Goal: Navigation & Orientation: Find specific page/section

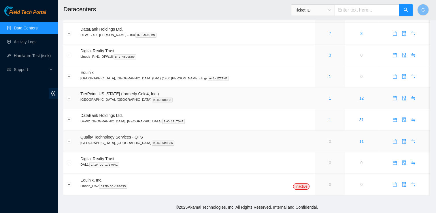
scroll to position [27, 0]
click at [104, 122] on p "DFW2 [GEOGRAPHIC_DATA], [GEOGRAPHIC_DATA] B-C-17LTQ4P" at bounding box center [195, 121] width 231 height 5
click at [89, 117] on span "DataBank Holdings Ltd." at bounding box center [101, 116] width 42 height 5
click at [36, 44] on link "Activity Logs" at bounding box center [25, 41] width 23 height 5
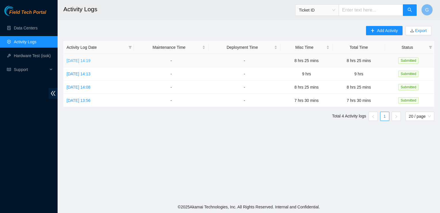
click at [90, 60] on link "[DATE] 14:19" at bounding box center [79, 60] width 24 height 5
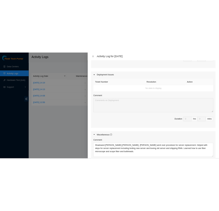
scroll to position [174, 0]
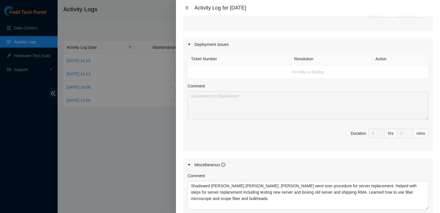
click at [186, 8] on icon "close" at bounding box center [187, 7] width 3 height 3
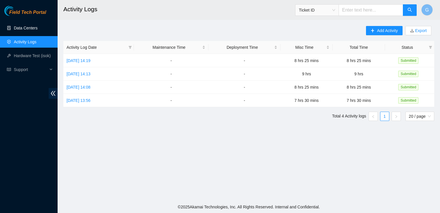
click at [32, 27] on link "Data Centers" at bounding box center [26, 28] width 24 height 5
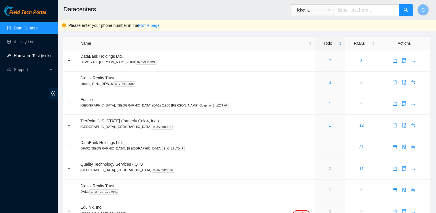
click at [29, 54] on link "Hardware Test (isok)" at bounding box center [32, 55] width 37 height 5
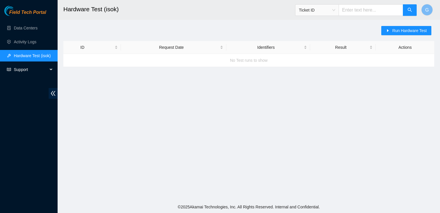
click at [26, 71] on span "Support" at bounding box center [31, 70] width 34 height 12
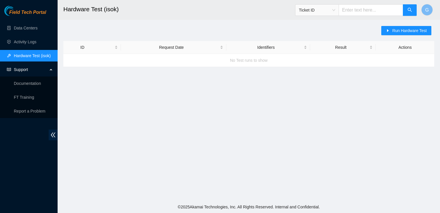
click at [26, 71] on span "Support" at bounding box center [31, 70] width 34 height 12
